Goal: Task Accomplishment & Management: Manage account settings

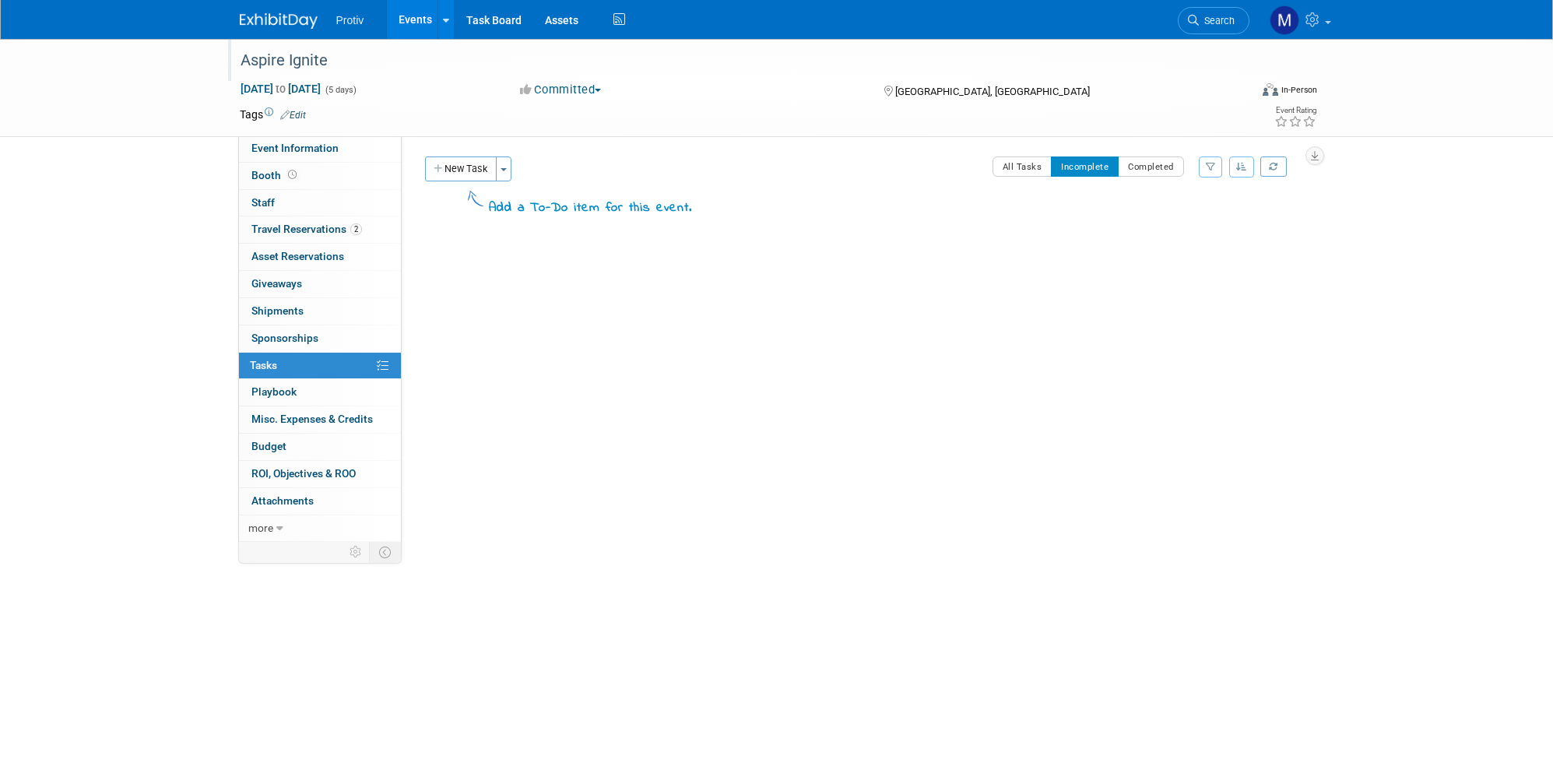
click at [347, 62] on div "Aspire Ignite" at bounding box center [730, 60] width 991 height 28
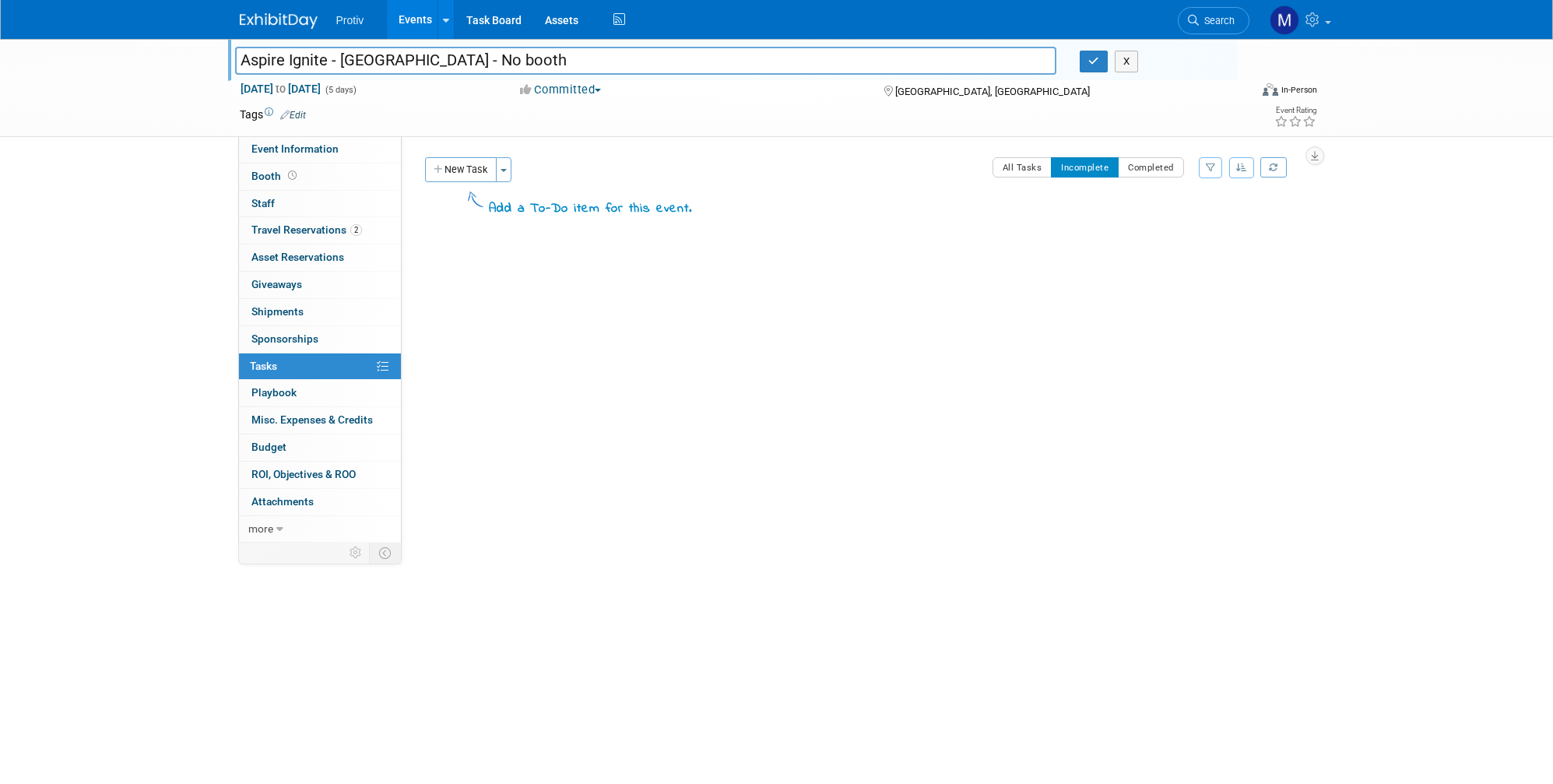
type input "Aspire Ignite - [GEOGRAPHIC_DATA] - No booth"
click at [158, 222] on div "Aspire Ignite Aspire Ignite - Anaheim - No booth X Sep 15, 2025 to Sep 19, 2025…" at bounding box center [776, 346] width 1553 height 615
click at [1087, 67] on button "button" at bounding box center [1093, 61] width 28 height 22
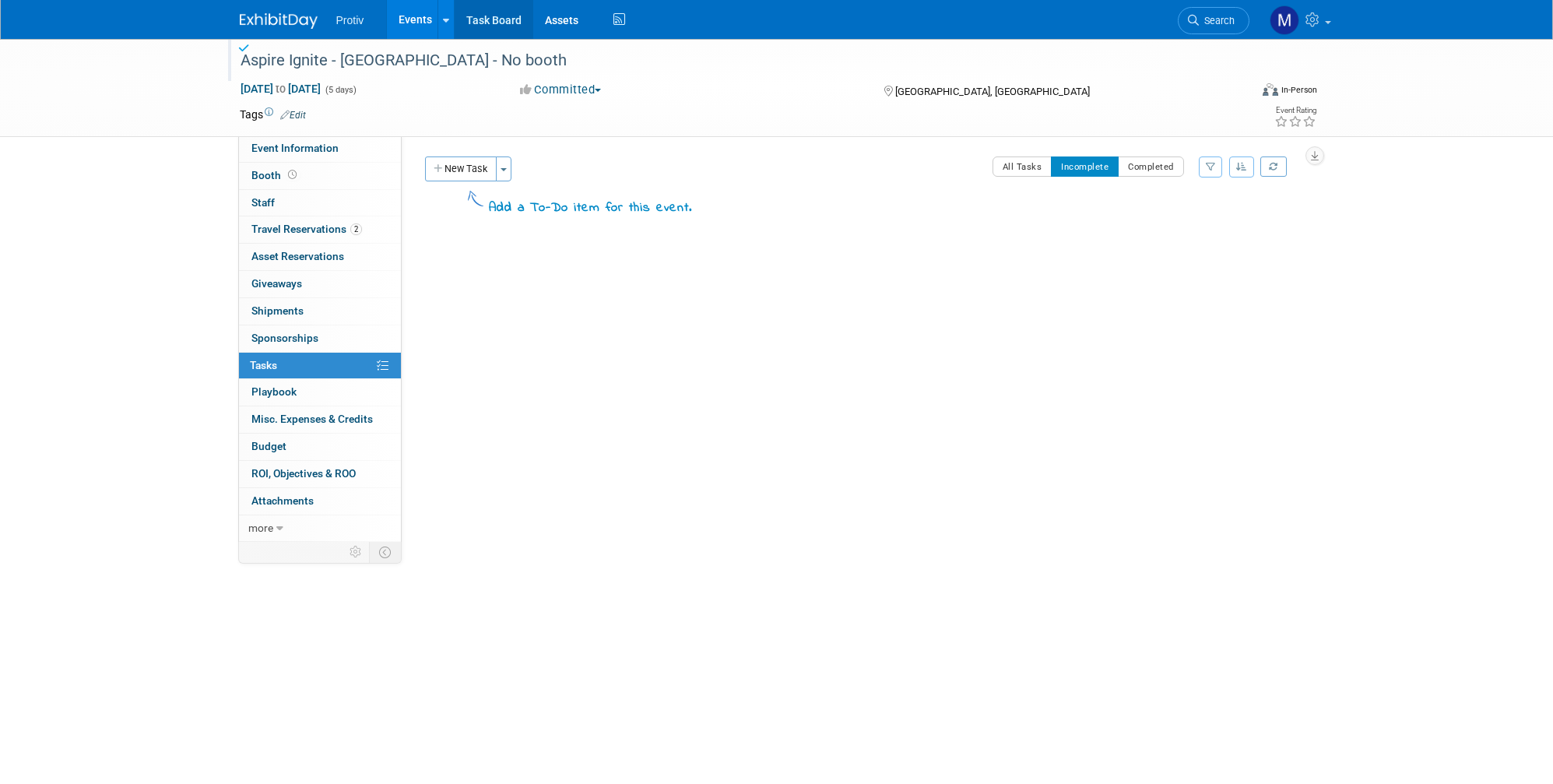
click at [492, 18] on link "Task Board" at bounding box center [493, 19] width 78 height 39
click at [327, 59] on div "PCA Residential - [GEOGRAPHIC_DATA]" at bounding box center [730, 60] width 991 height 28
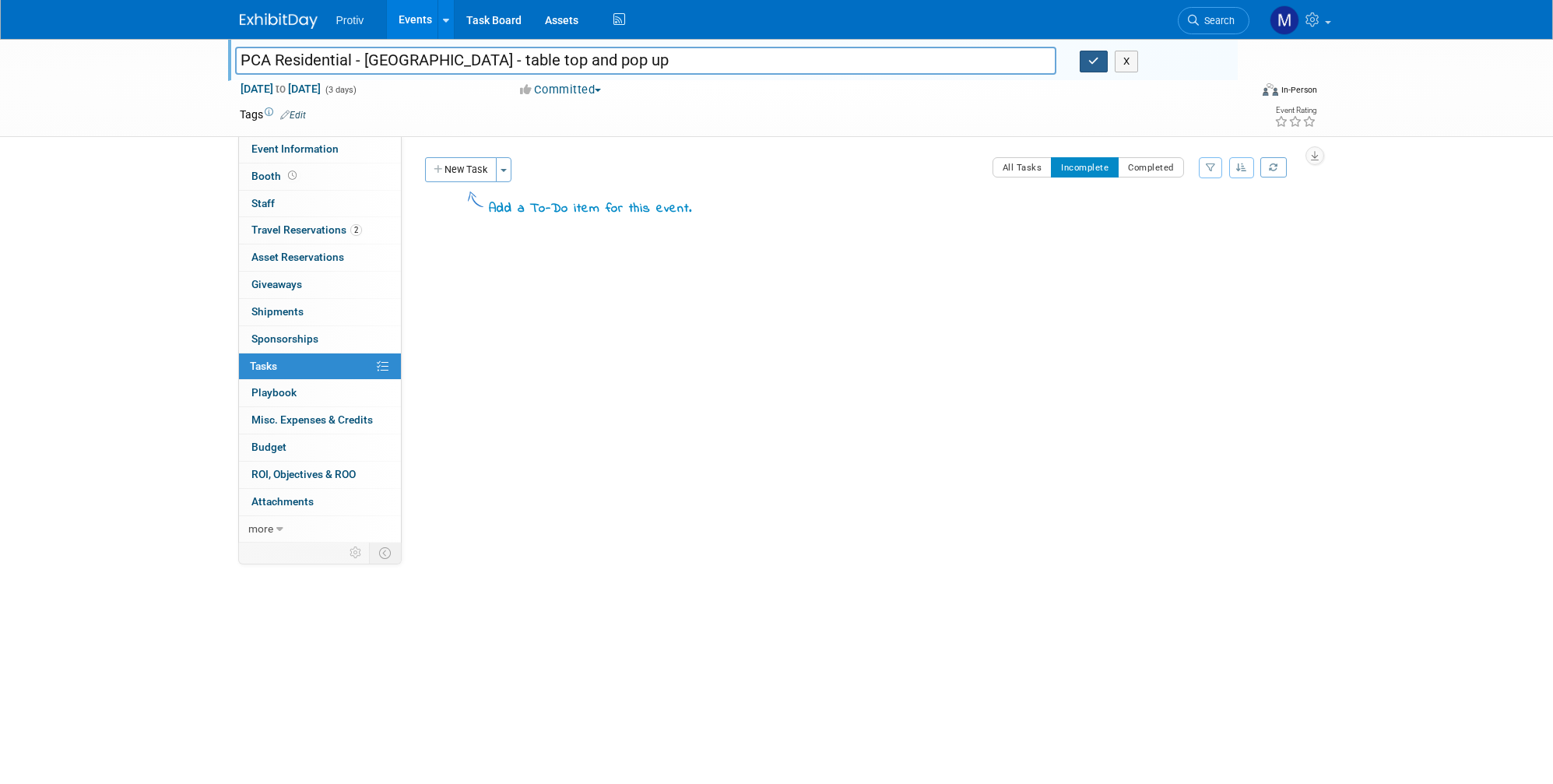
type input "PCA Residential - [GEOGRAPHIC_DATA] - table top and pop up"
click at [1092, 58] on icon "button" at bounding box center [1093, 60] width 11 height 10
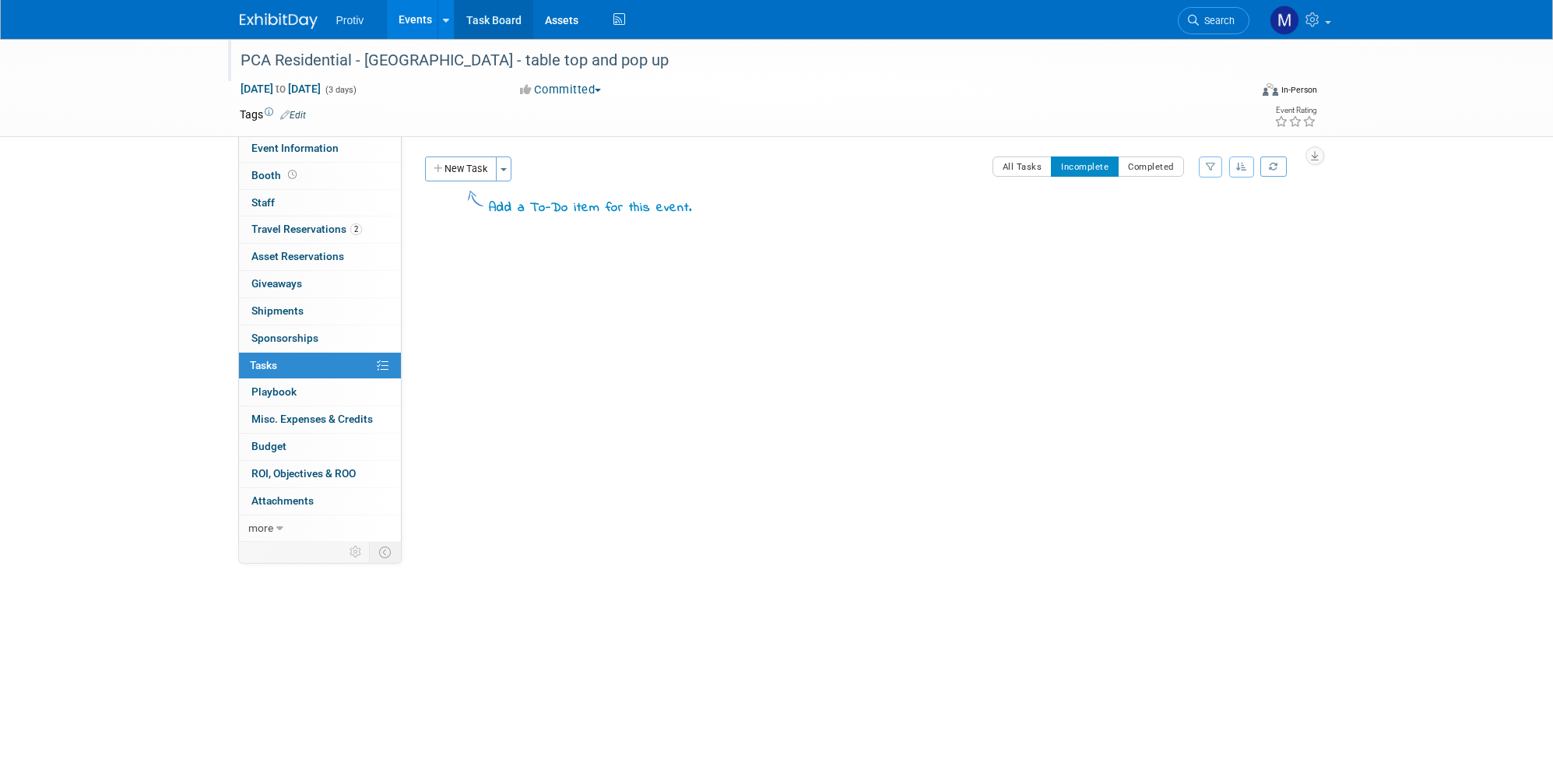
click at [503, 14] on link "Task Board" at bounding box center [493, 19] width 78 height 39
click at [610, 93] on button "Considering" at bounding box center [563, 90] width 98 height 16
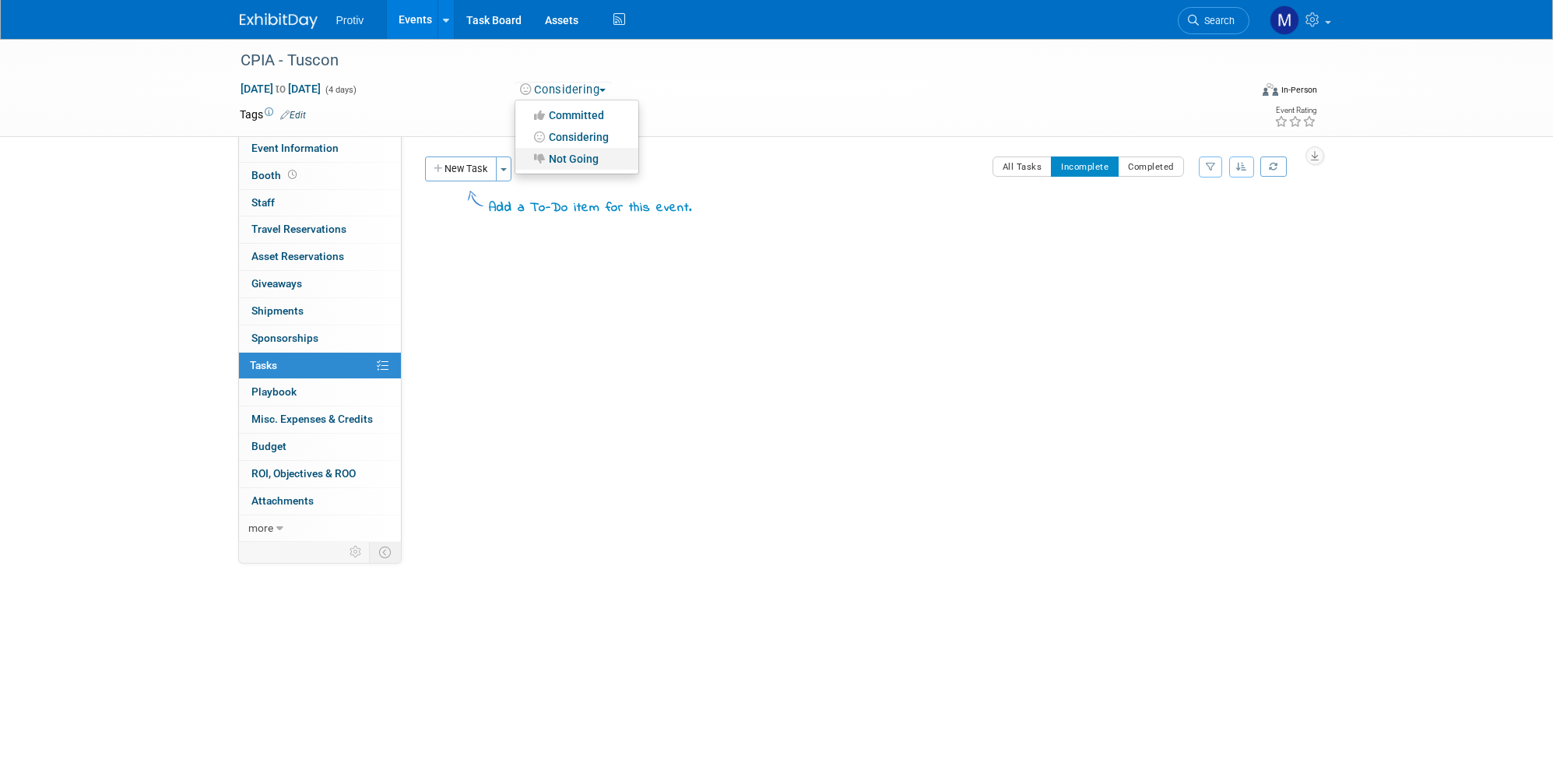
click at [572, 153] on link "Not Going" at bounding box center [576, 159] width 123 height 22
click at [489, 17] on link "Task Board" at bounding box center [493, 19] width 78 height 39
click at [347, 57] on div "Elevate - Phoenix" at bounding box center [730, 60] width 991 height 28
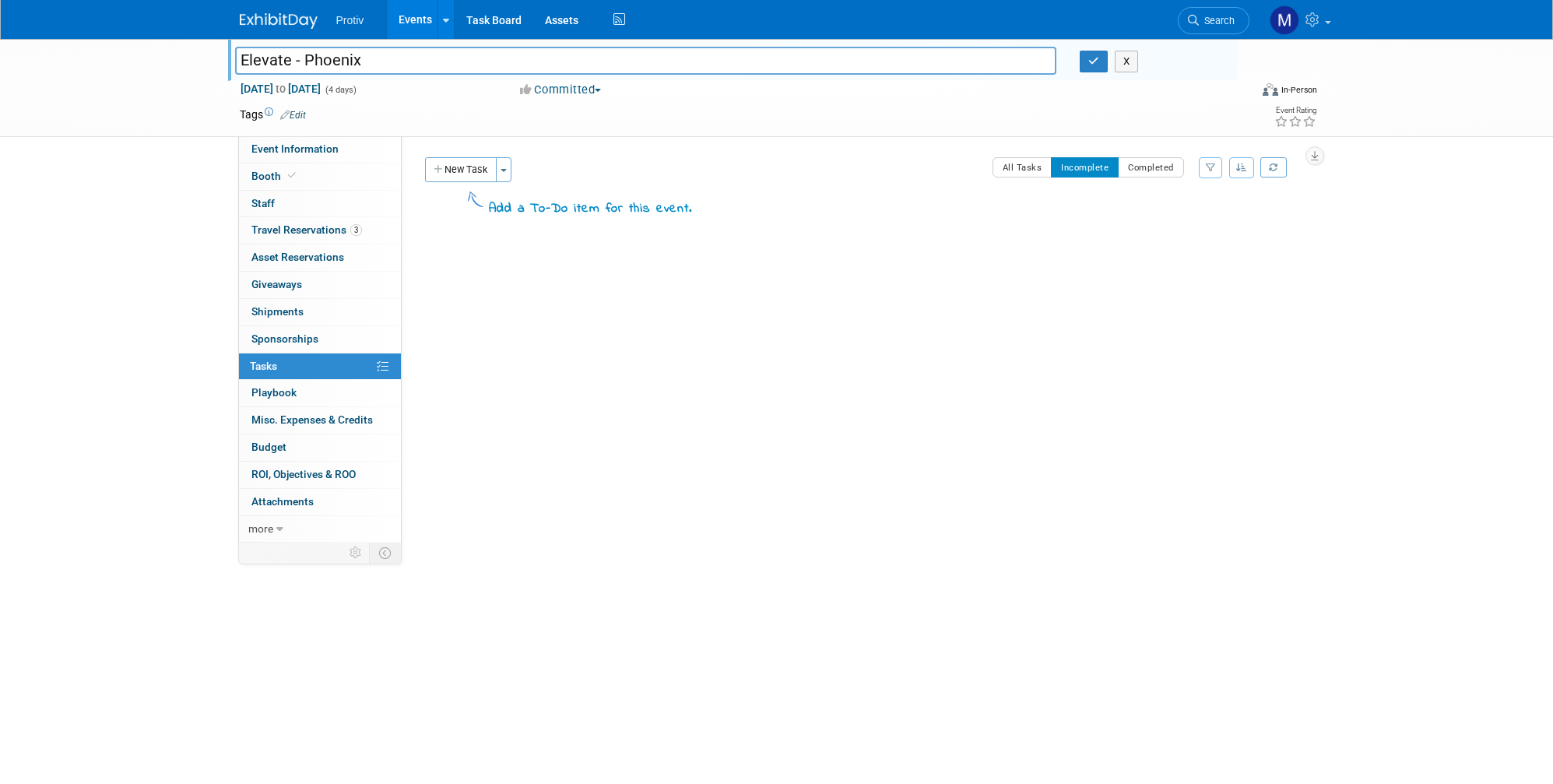
click at [367, 60] on input "Elevate - Phoenix" at bounding box center [646, 60] width 822 height 27
type input "Elevate - Phoenix - full booth"
click at [1096, 59] on icon "button" at bounding box center [1093, 60] width 11 height 10
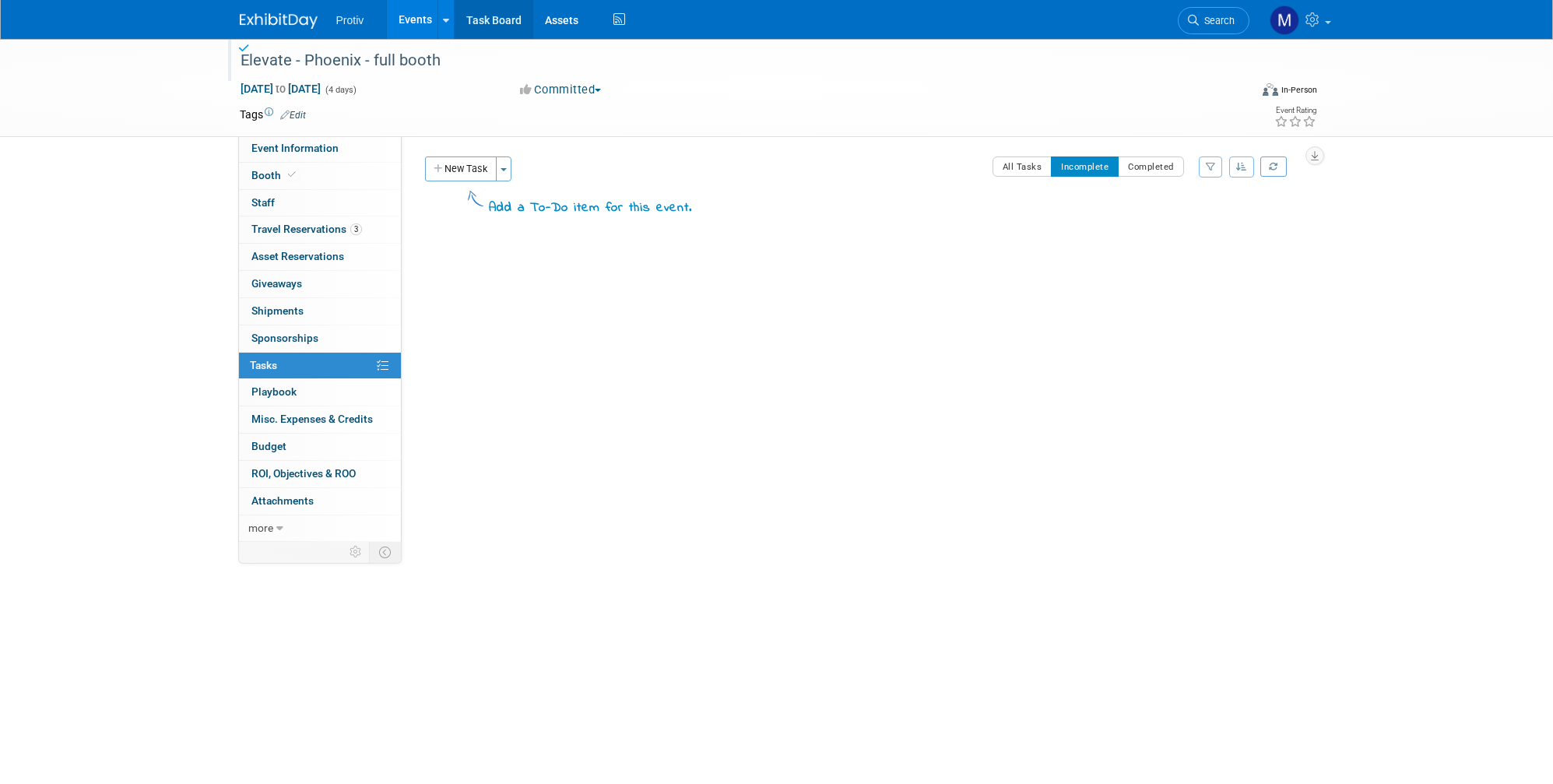
click at [488, 15] on link "Task Board" at bounding box center [493, 19] width 78 height 39
click at [458, 59] on div "PCA Commercial - [GEOGRAPHIC_DATA], [GEOGRAPHIC_DATA]" at bounding box center [730, 60] width 991 height 28
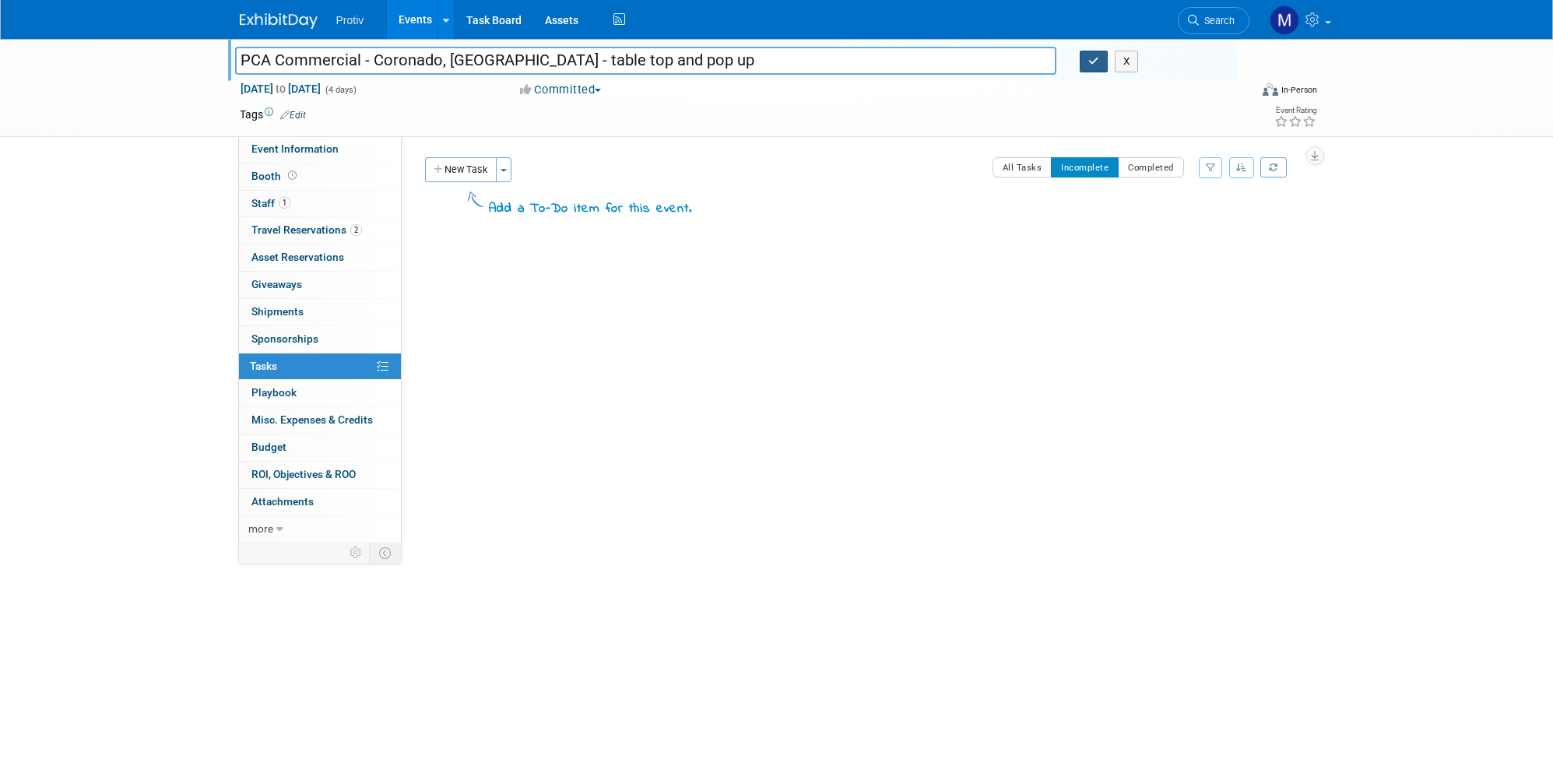
type input "PCA Commercial - Coronado, [GEOGRAPHIC_DATA] - table top and pop up"
click at [1086, 67] on button "button" at bounding box center [1093, 61] width 28 height 22
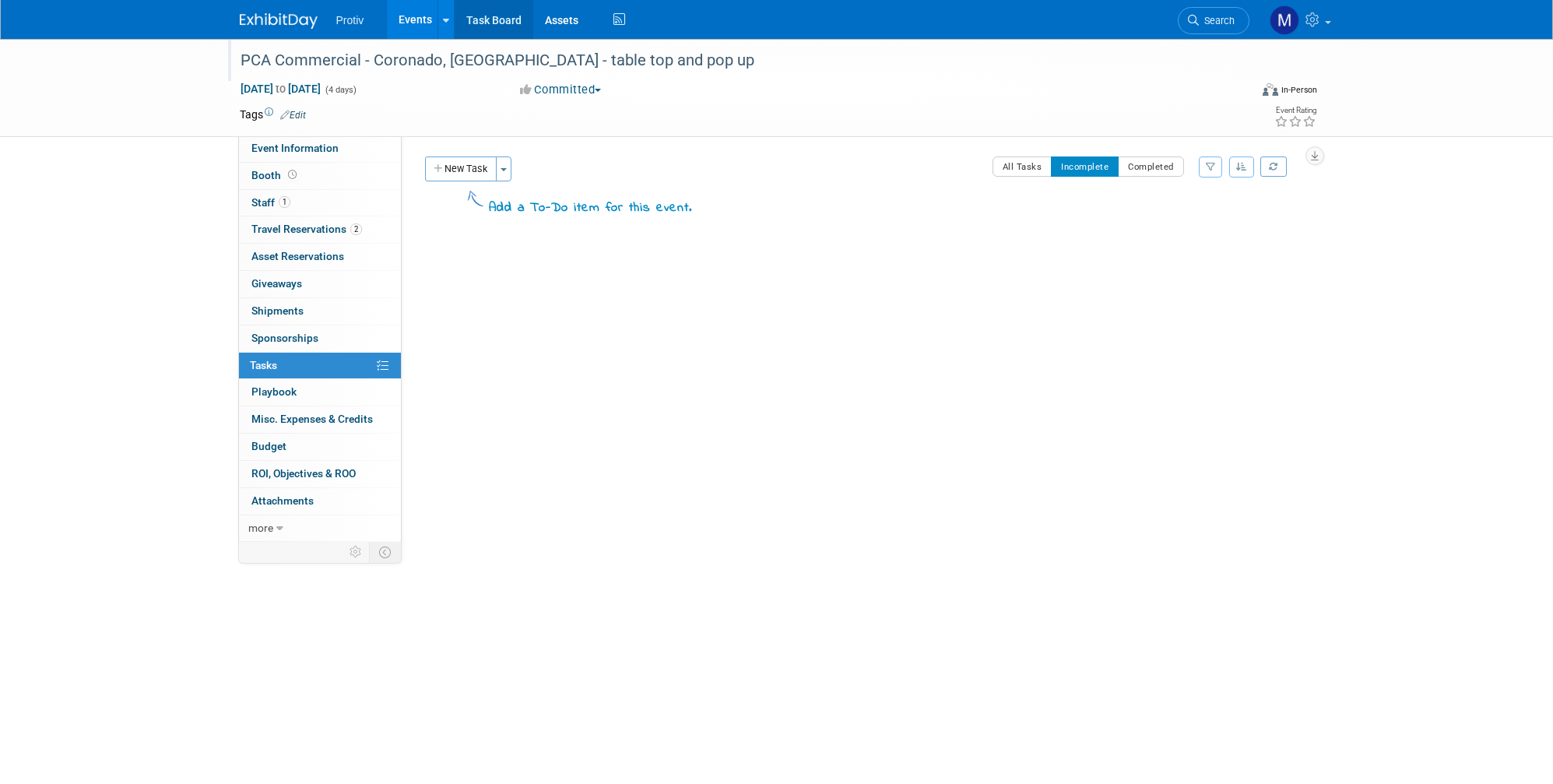
click at [491, 18] on link "Task Board" at bounding box center [493, 19] width 78 height 39
click at [461, 67] on div "Breakthrough Academy - Cabo" at bounding box center [730, 60] width 991 height 28
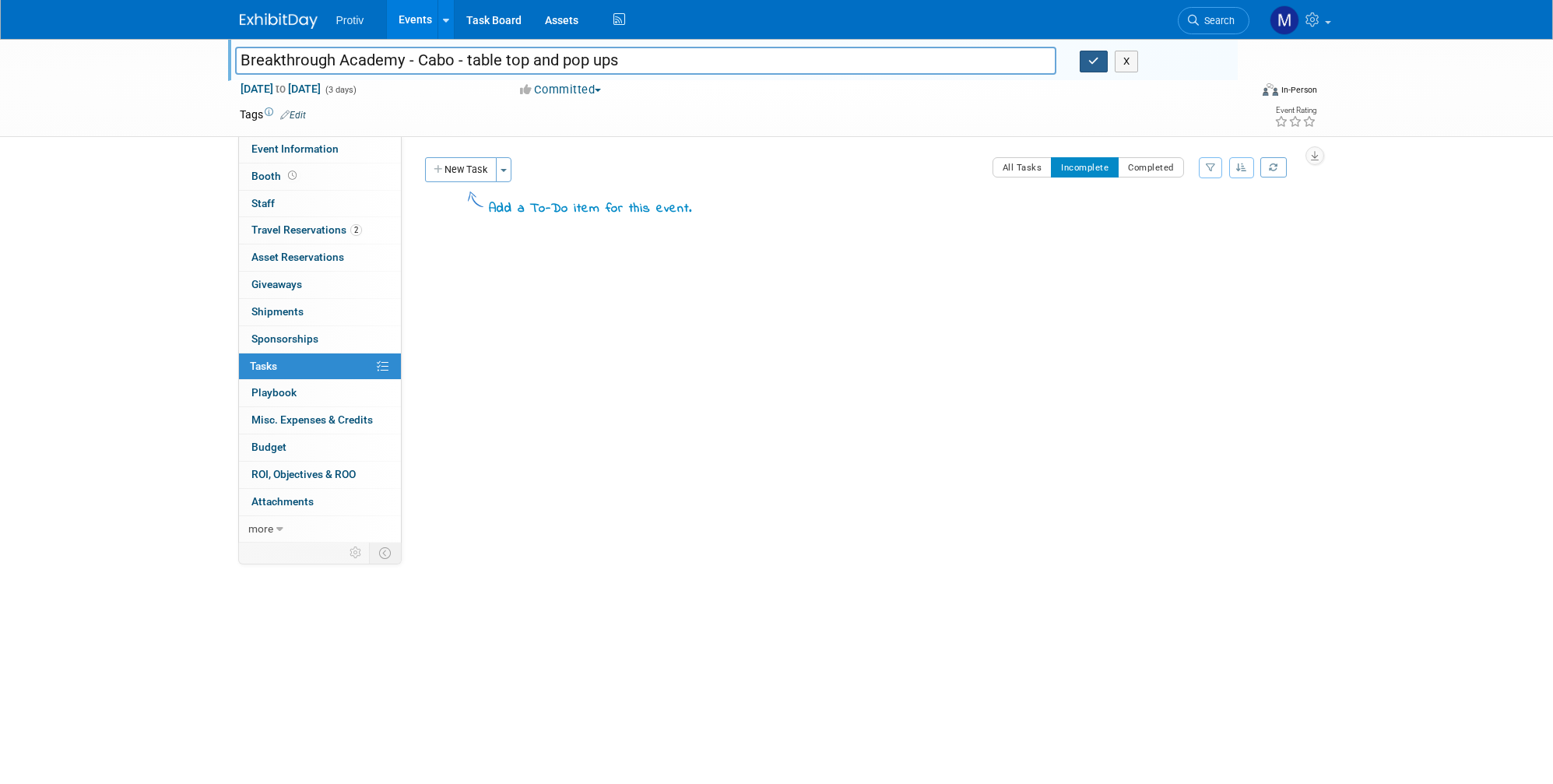
type input "Breakthrough Academy - Cabo - table top and pop ups"
click at [1087, 51] on button "button" at bounding box center [1093, 61] width 28 height 22
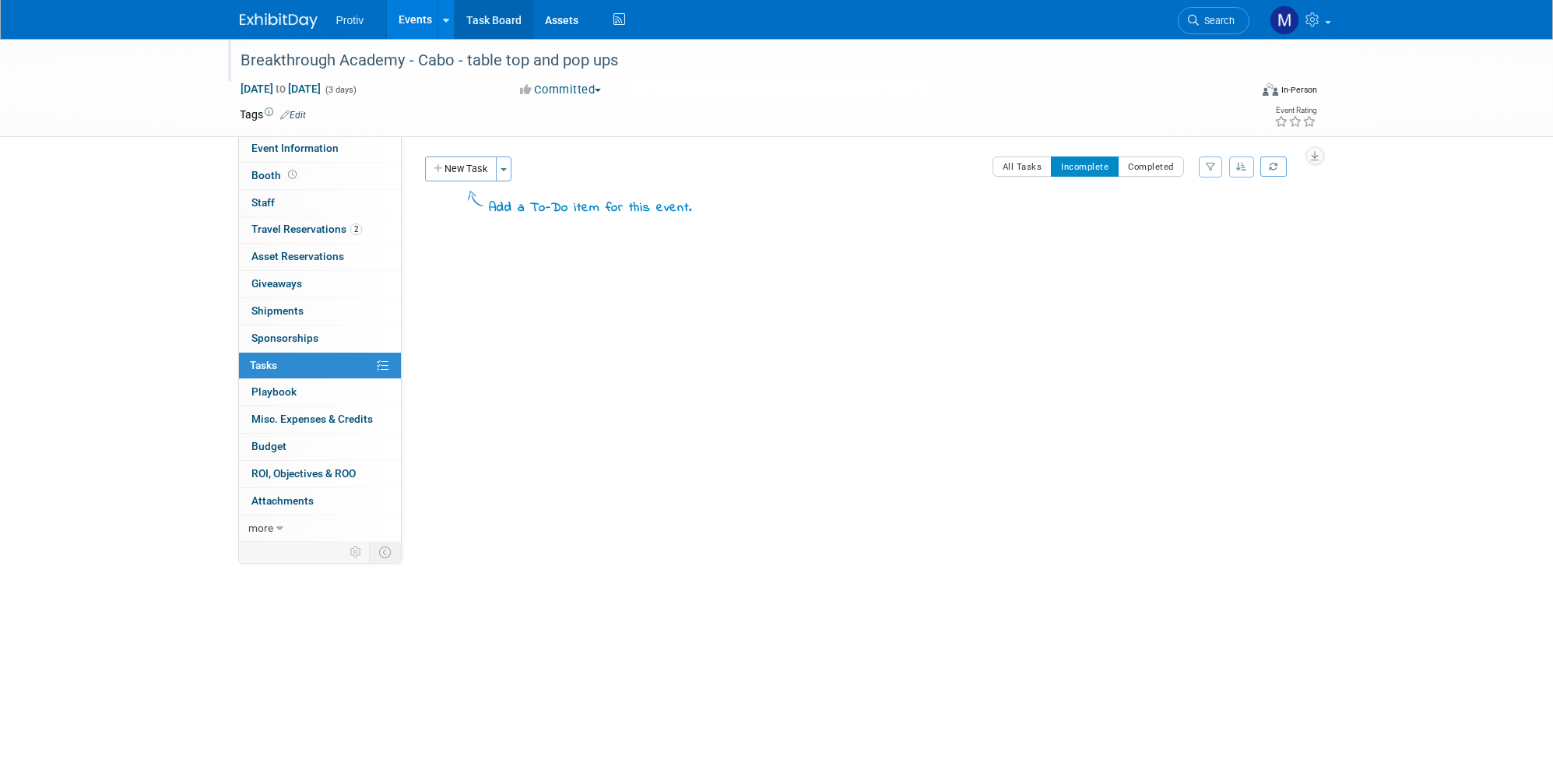
click at [494, 15] on link "Task Board" at bounding box center [493, 19] width 78 height 39
click at [383, 62] on div "JobTread - [GEOGRAPHIC_DATA]" at bounding box center [730, 60] width 991 height 28
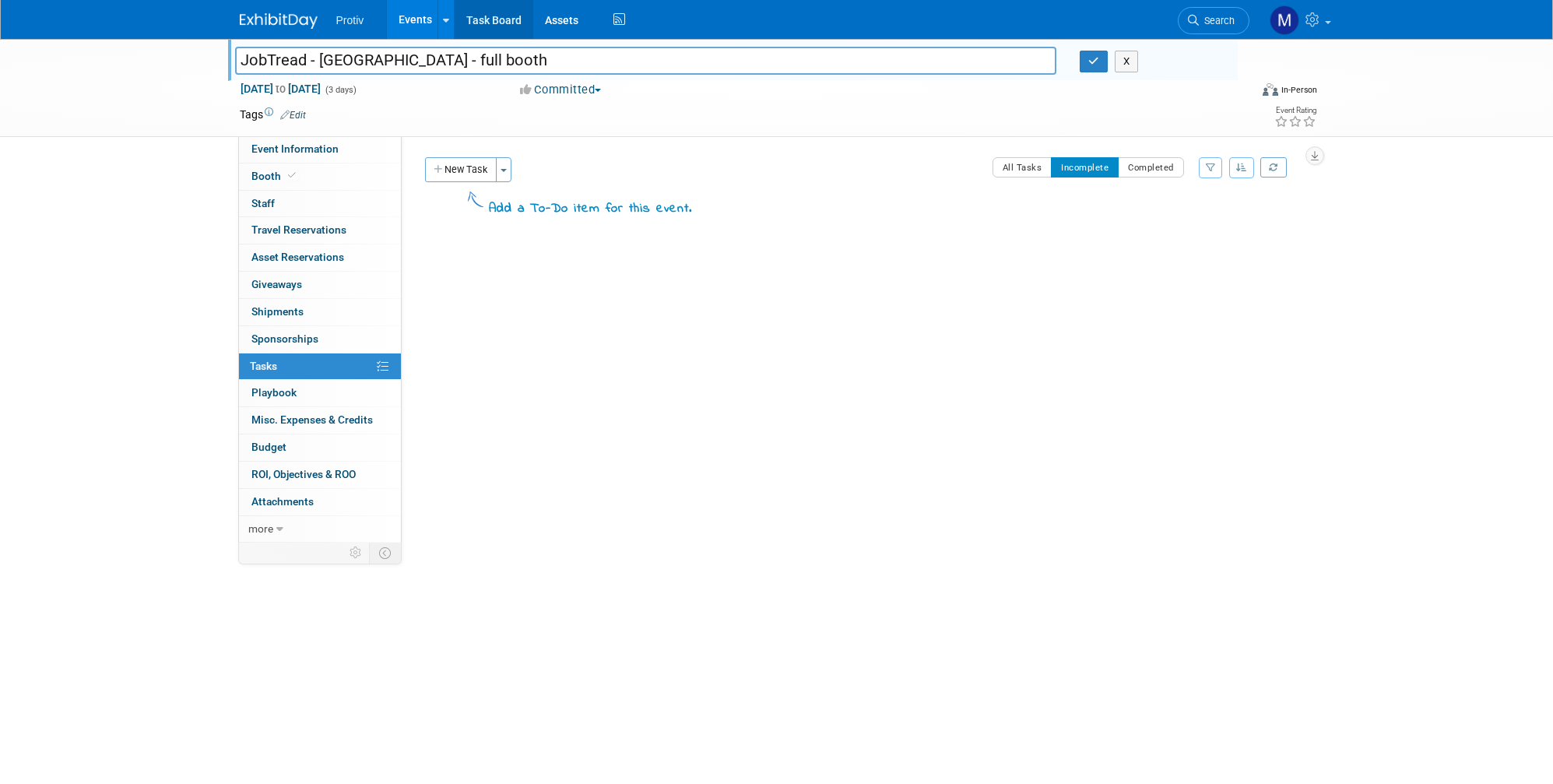
type input "JobTread - [GEOGRAPHIC_DATA] - full booth"
click at [492, 18] on link "Task Board" at bounding box center [493, 19] width 78 height 39
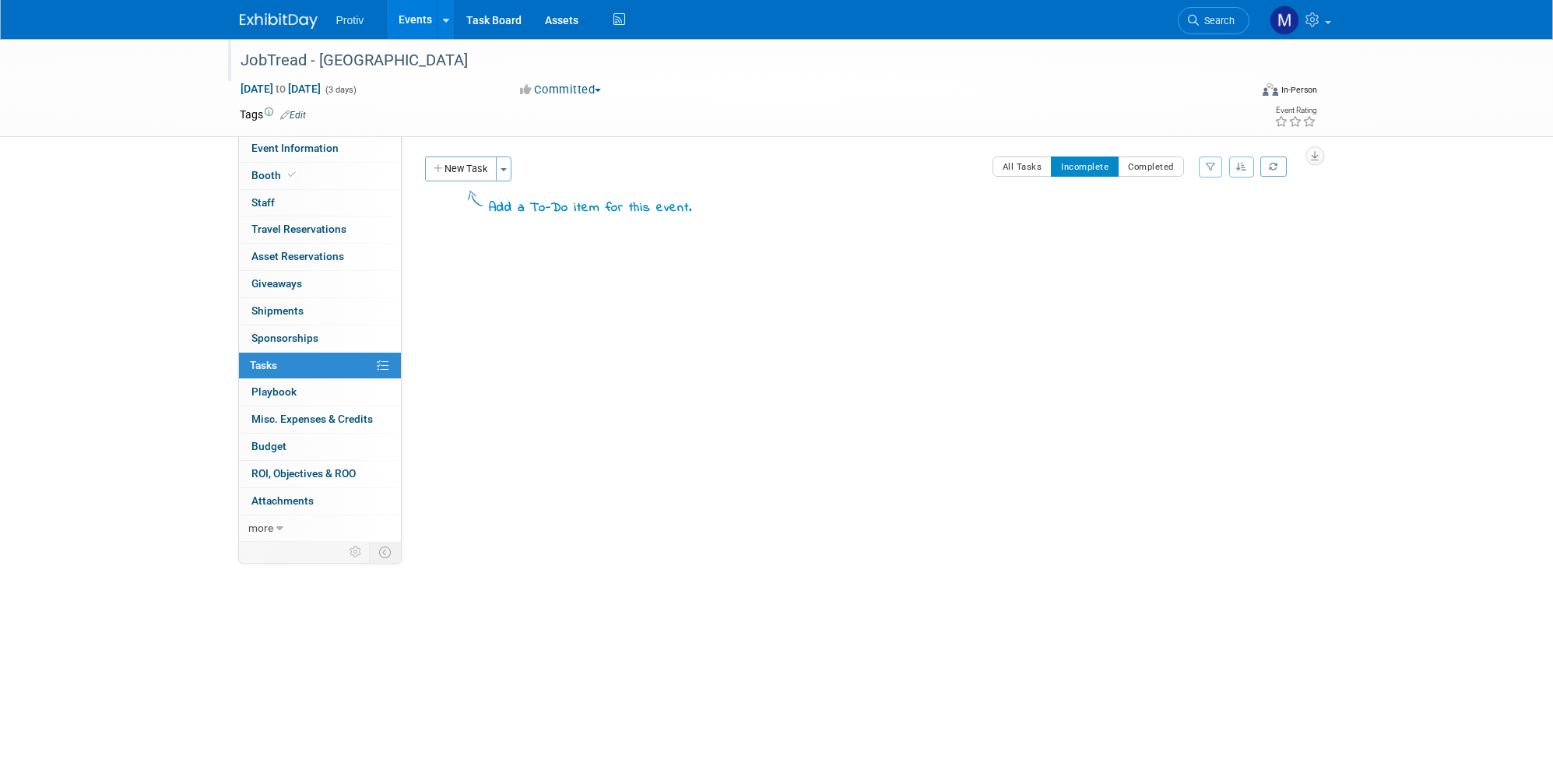
click at [479, 61] on div "JobTread - [GEOGRAPHIC_DATA]" at bounding box center [730, 60] width 991 height 28
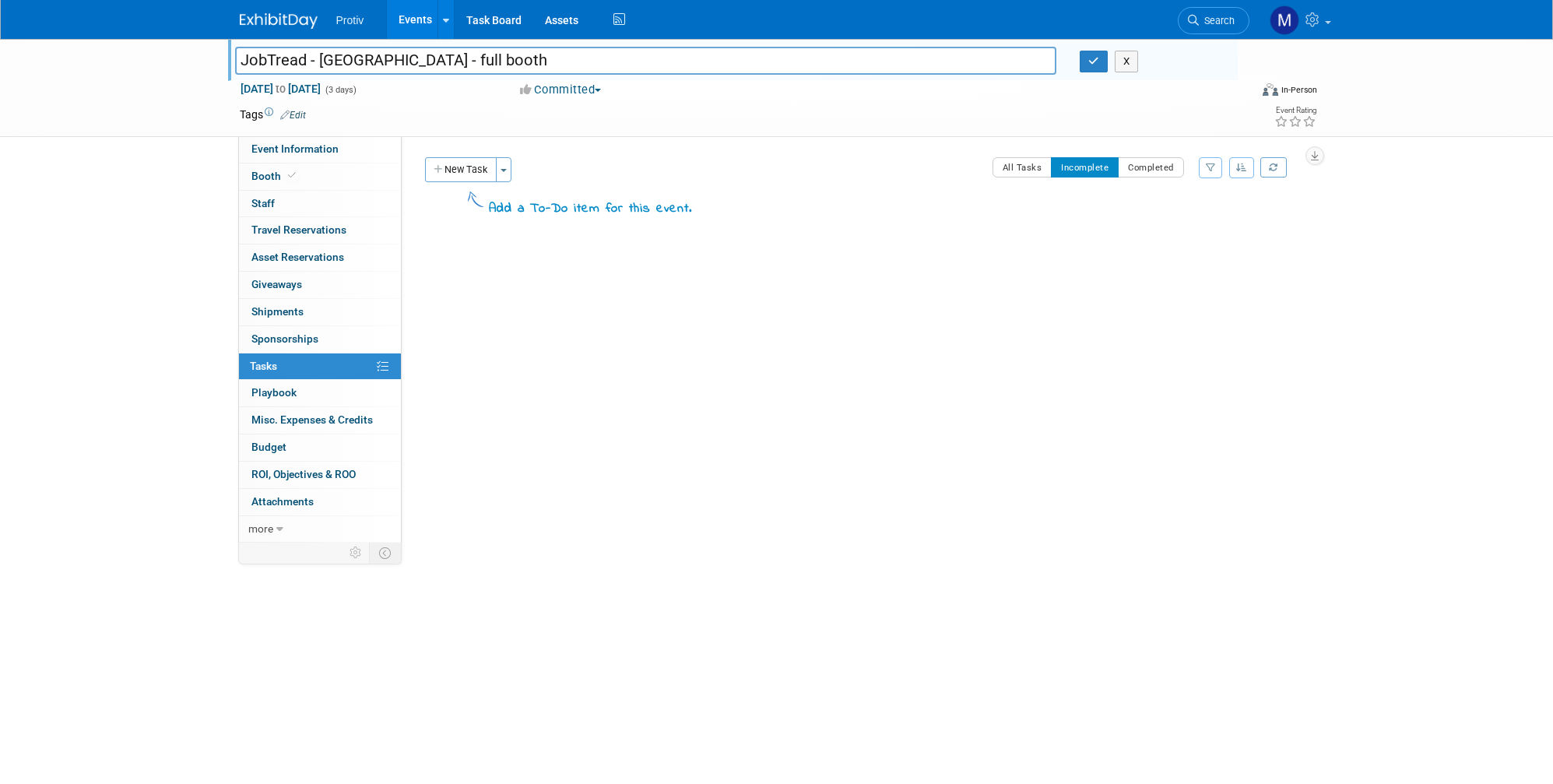
type input "JobTread - [GEOGRAPHIC_DATA] - full booth"
click at [1078, 44] on div at bounding box center [736, 46] width 1002 height 14
click at [1093, 67] on button "button" at bounding box center [1093, 61] width 28 height 22
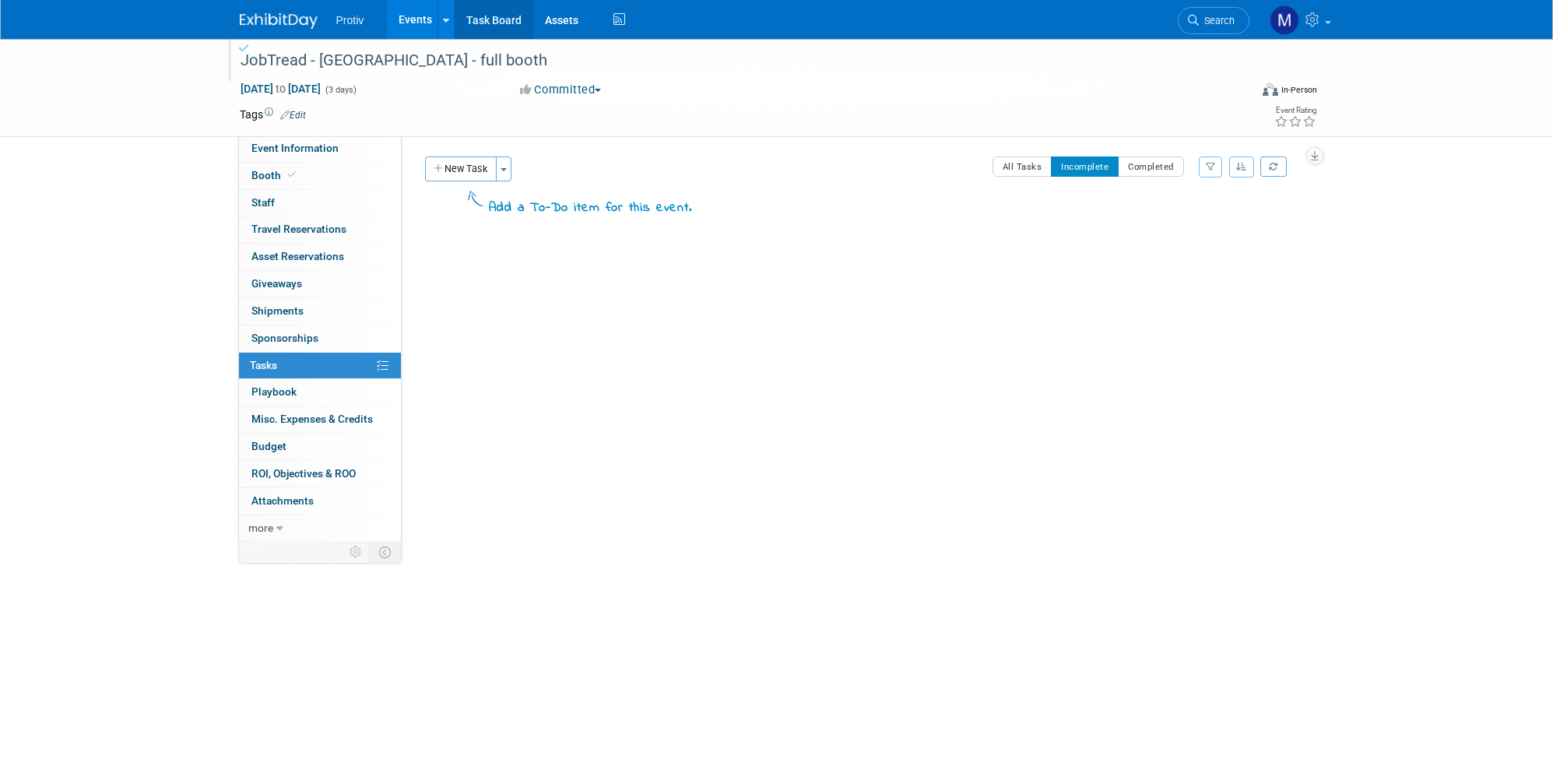
click at [506, 15] on link "Task Board" at bounding box center [493, 19] width 78 height 39
click at [473, 57] on div "World of Concrete '26 - [GEOGRAPHIC_DATA]" at bounding box center [730, 60] width 991 height 28
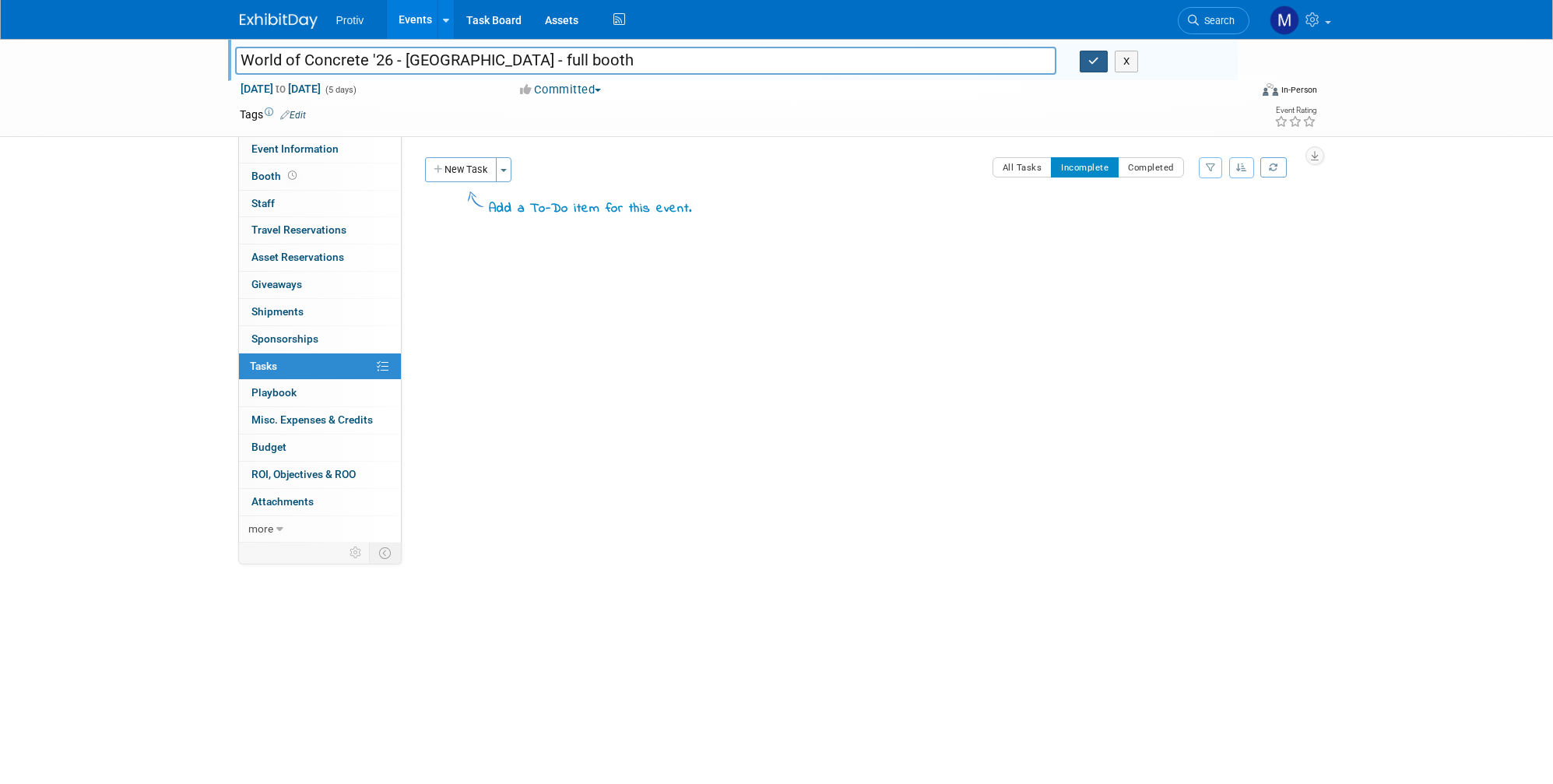
type input "World of Concrete '26 - [GEOGRAPHIC_DATA] - full booth"
click at [1089, 60] on icon "button" at bounding box center [1093, 60] width 11 height 10
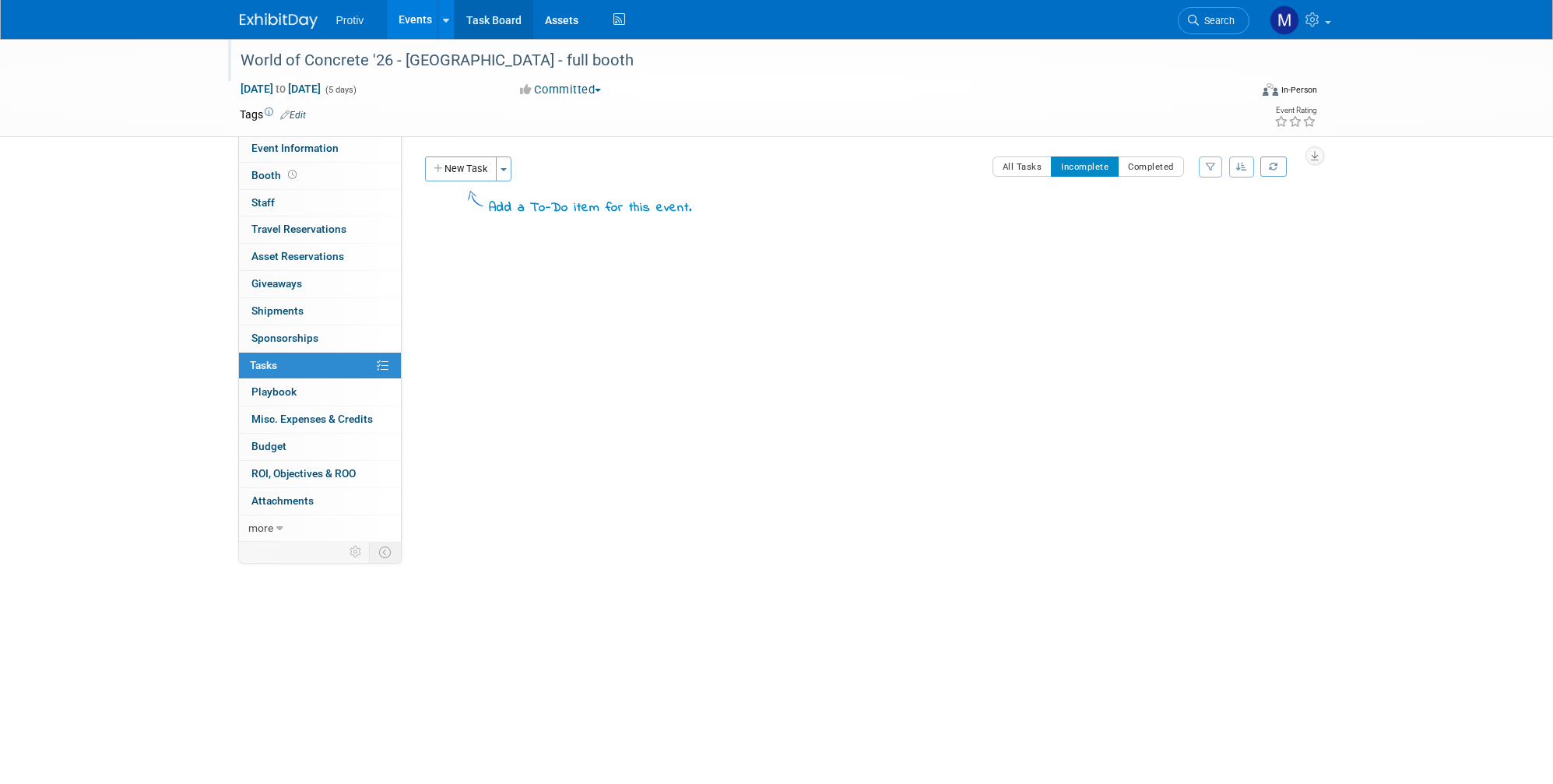
click at [492, 18] on link "Task Board" at bounding box center [493, 19] width 78 height 39
click at [486, 60] on div "Painter Profit Summit - Chattanooga" at bounding box center [730, 60] width 991 height 28
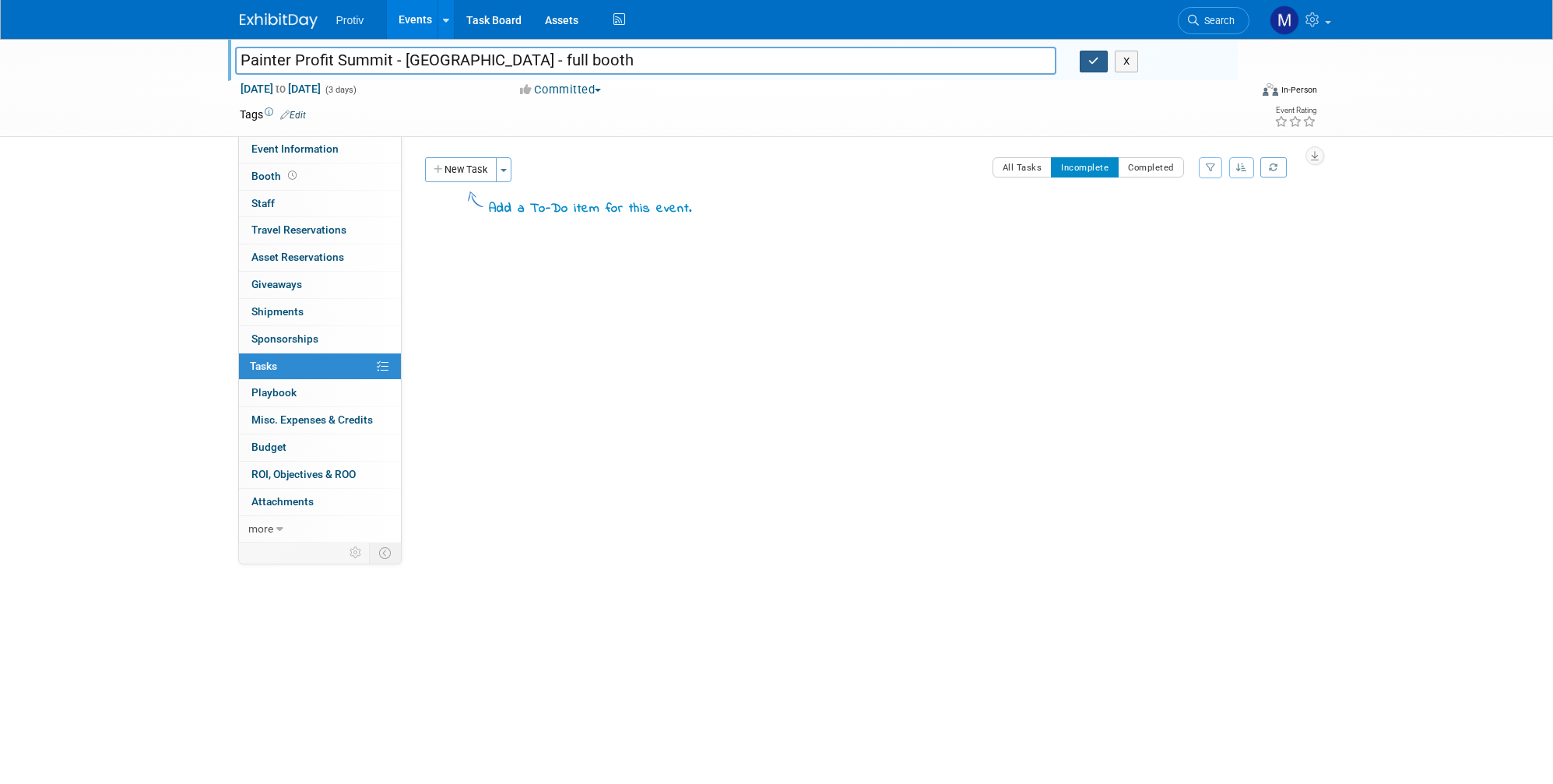
type input "Painter Profit Summit - [GEOGRAPHIC_DATA] - full booth"
click at [1097, 67] on button "button" at bounding box center [1093, 61] width 28 height 22
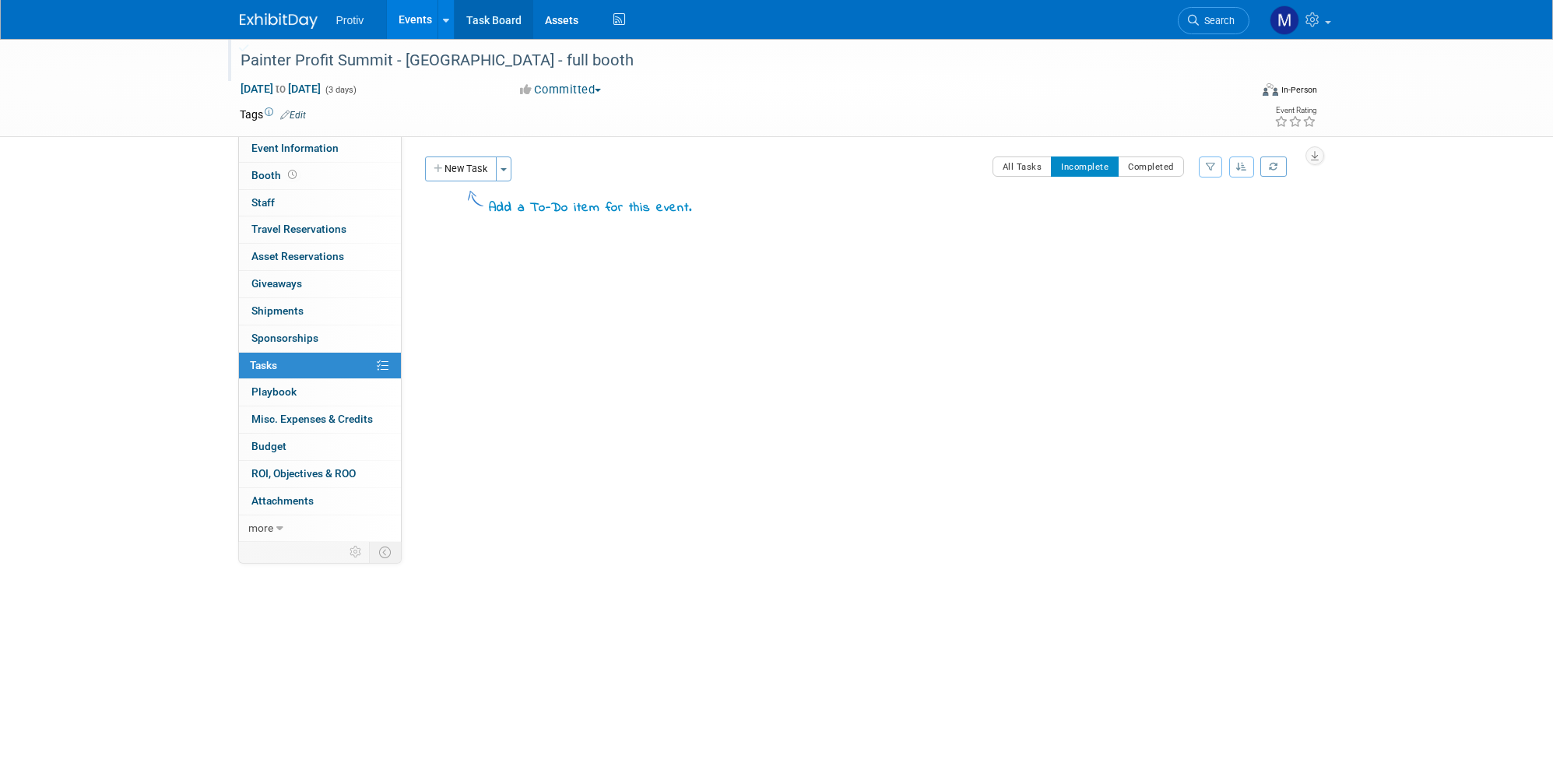
click at [492, 26] on link "Task Board" at bounding box center [493, 19] width 78 height 39
click at [452, 67] on div "PCA Expo - [GEOGRAPHIC_DATA]" at bounding box center [730, 60] width 991 height 28
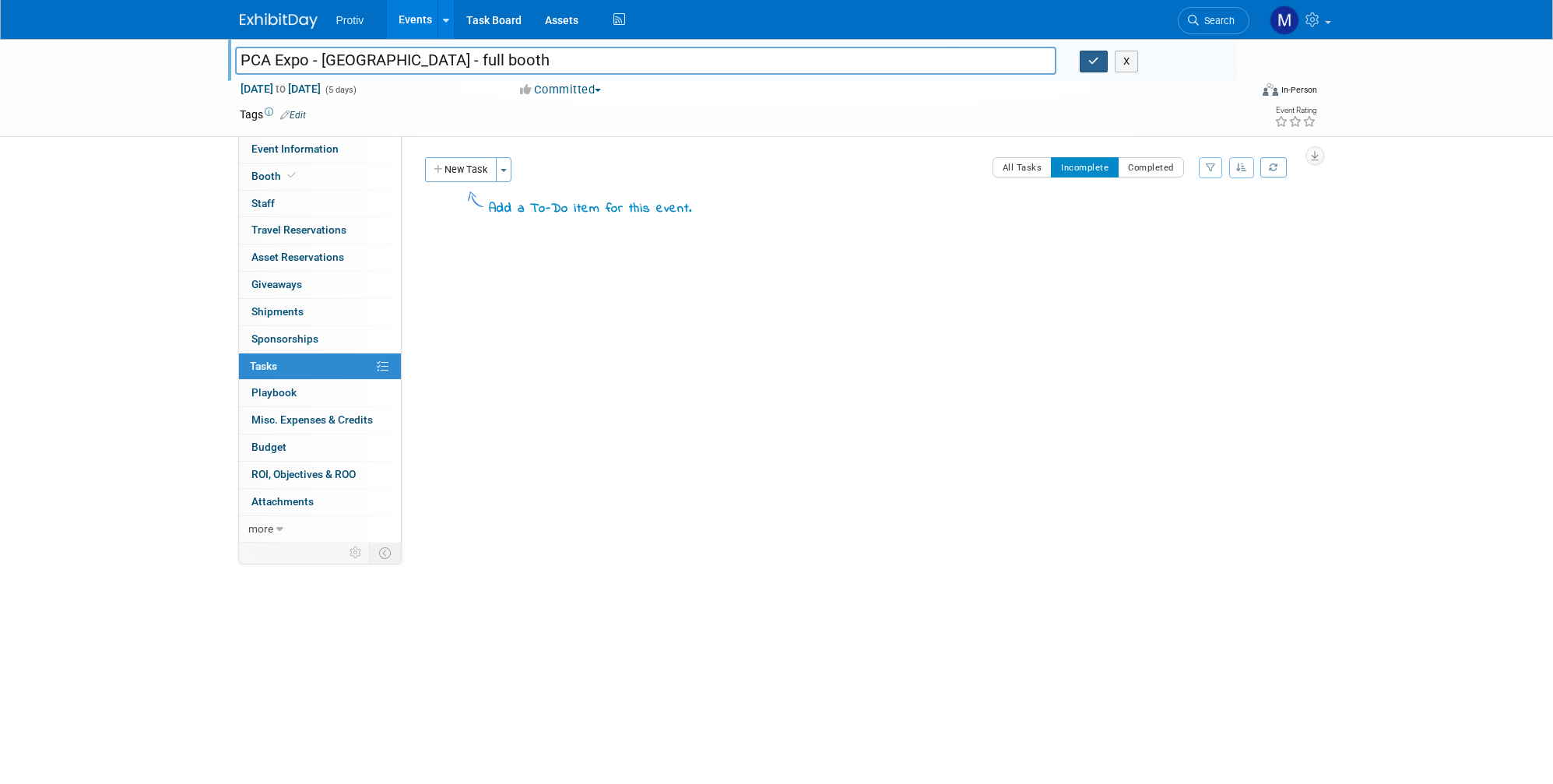
type input "PCA Expo - [GEOGRAPHIC_DATA] - full booth"
click at [1093, 62] on icon "button" at bounding box center [1093, 60] width 11 height 10
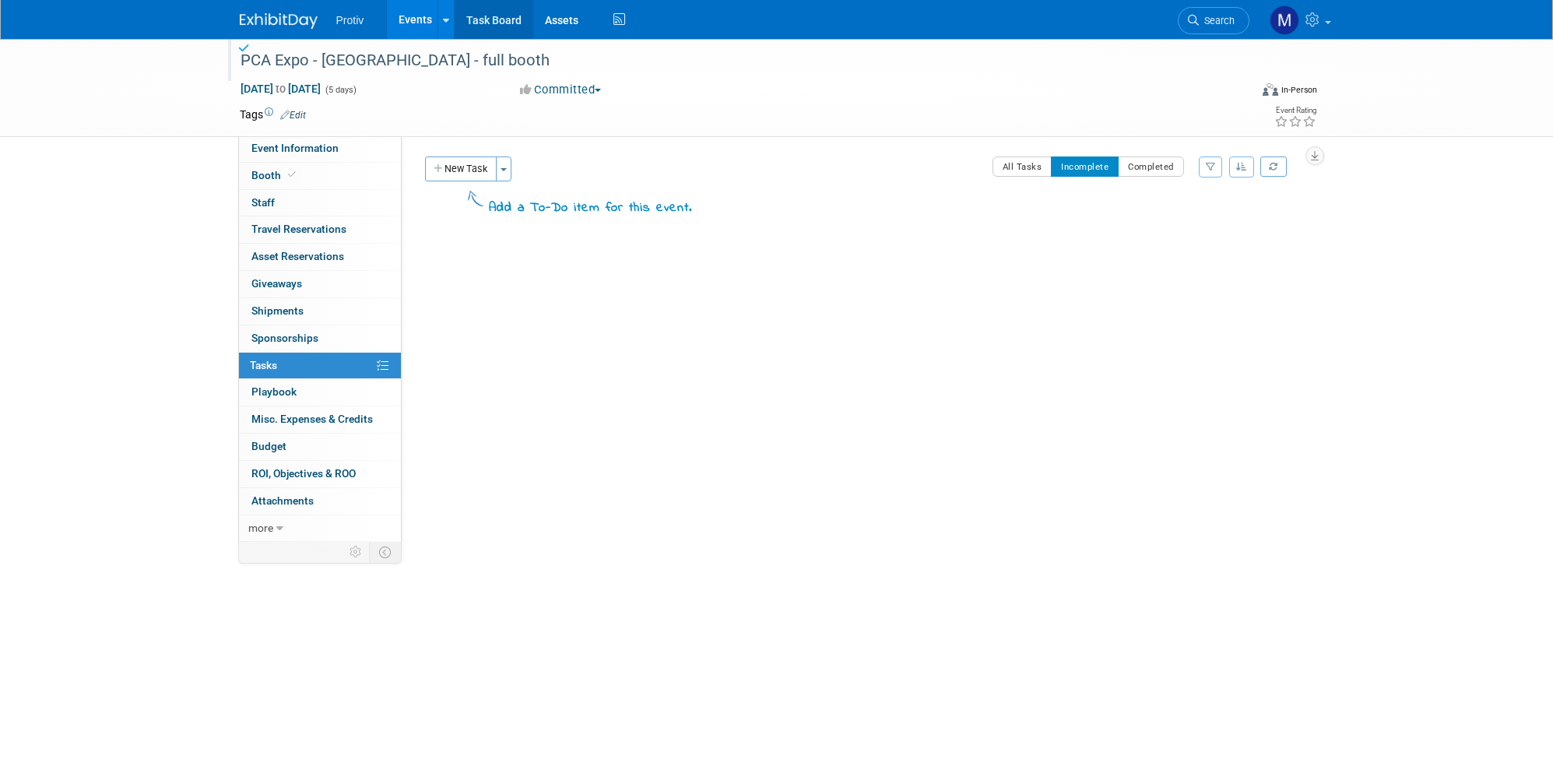
click at [512, 21] on link "Task Board" at bounding box center [493, 19] width 78 height 39
click at [446, 56] on div "[PERSON_NAME] Grand Summit - [GEOGRAPHIC_DATA]" at bounding box center [730, 60] width 991 height 28
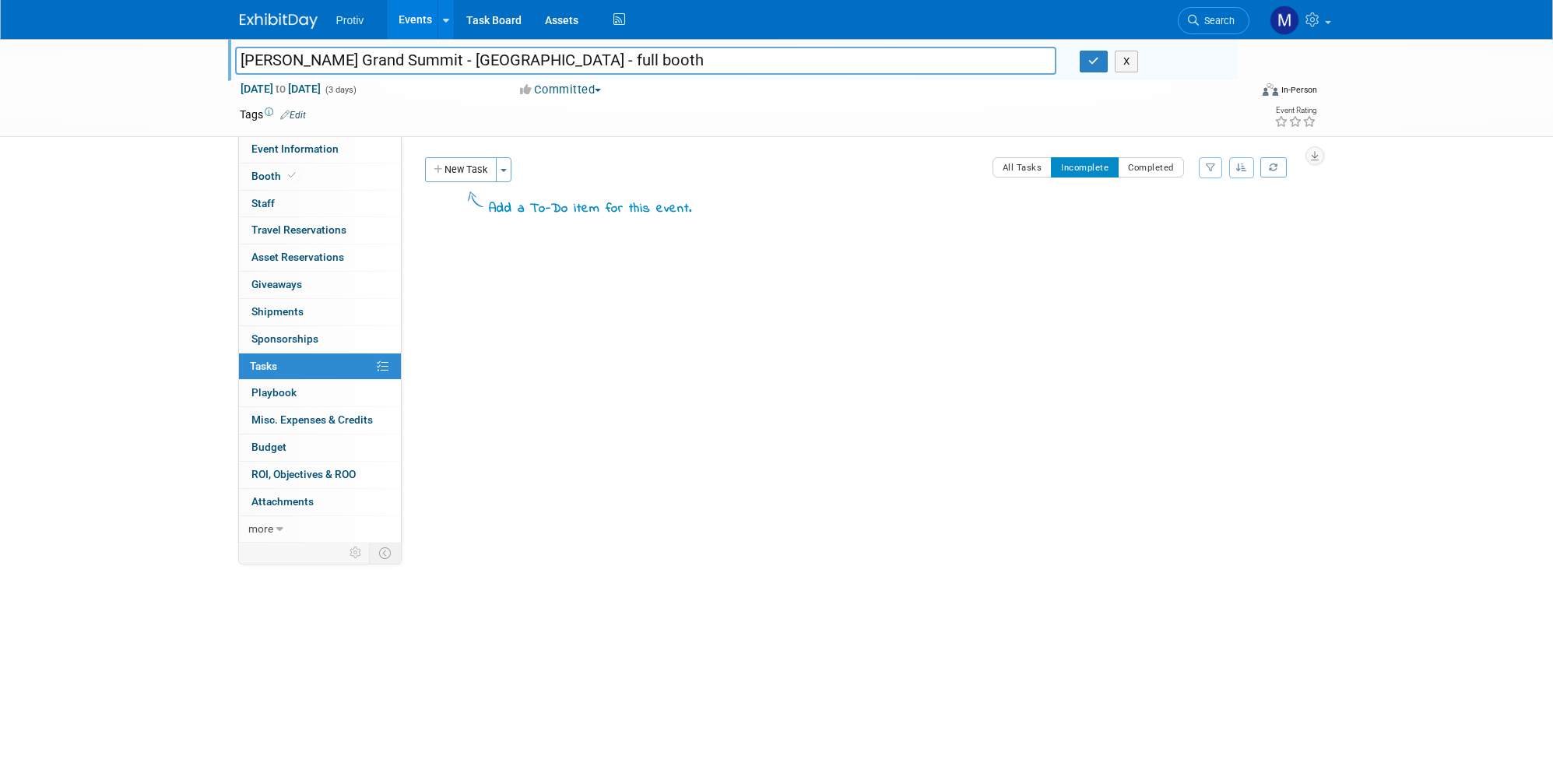
type input "[PERSON_NAME] Grand Summit - [GEOGRAPHIC_DATA] - full booth"
click at [1087, 76] on div "[PERSON_NAME] Grand Summit - [GEOGRAPHIC_DATA] [PERSON_NAME] Grand Summit - [GE…" at bounding box center [732, 60] width 1009 height 42
click at [1102, 52] on button "button" at bounding box center [1093, 61] width 28 height 22
